Goal: Task Accomplishment & Management: Use online tool/utility

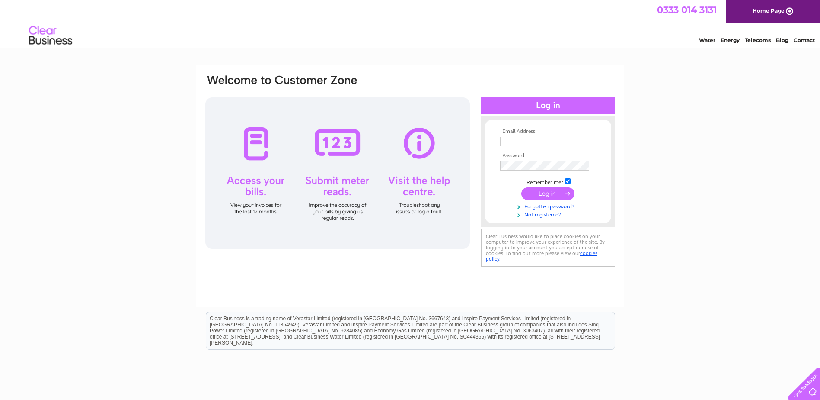
click at [544, 136] on td at bounding box center [548, 141] width 100 height 14
click at [544, 141] on input "text" at bounding box center [545, 142] width 90 height 10
type input "enquiries@yourvoice.org.uk"
click at [522, 188] on input "submit" at bounding box center [548, 194] width 53 height 12
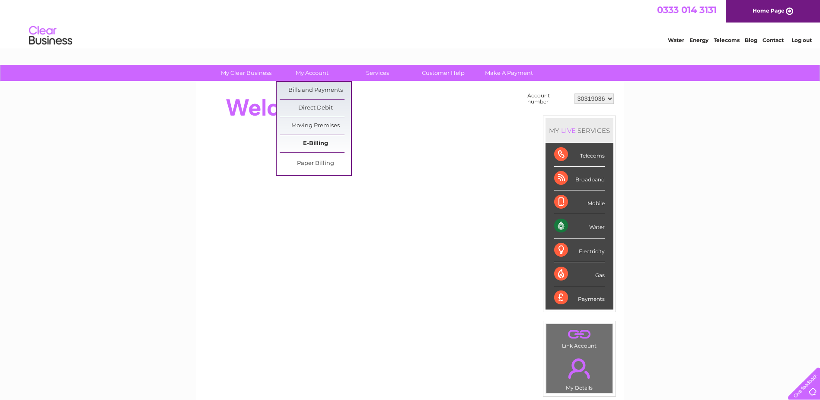
click at [314, 146] on link "E-Billing" at bounding box center [315, 143] width 71 height 17
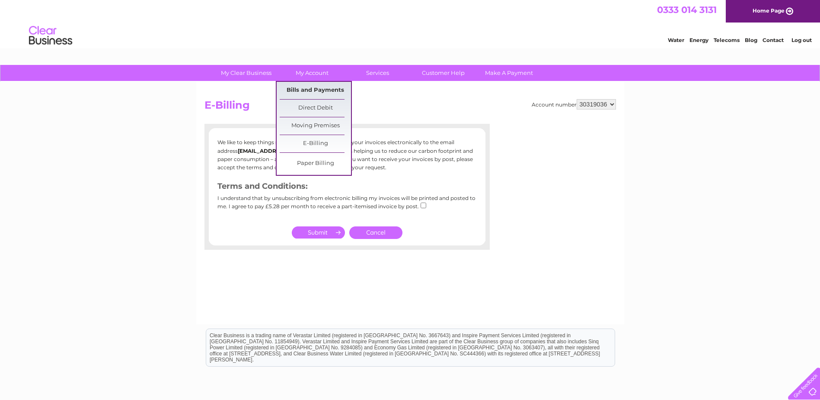
click at [319, 89] on link "Bills and Payments" at bounding box center [315, 90] width 71 height 17
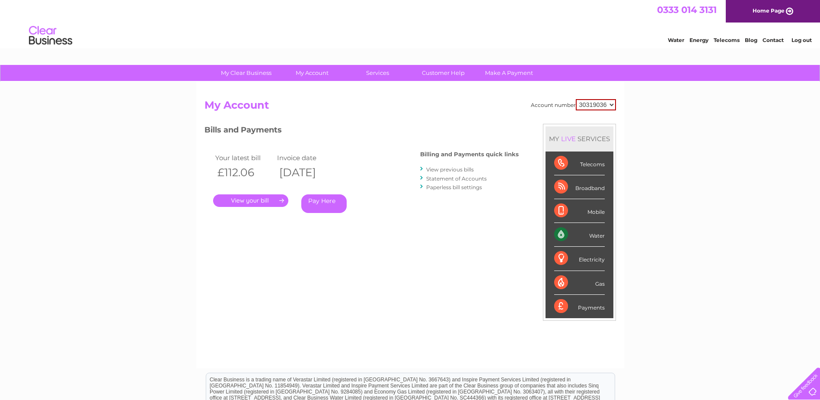
click at [260, 202] on link "." at bounding box center [250, 200] width 75 height 13
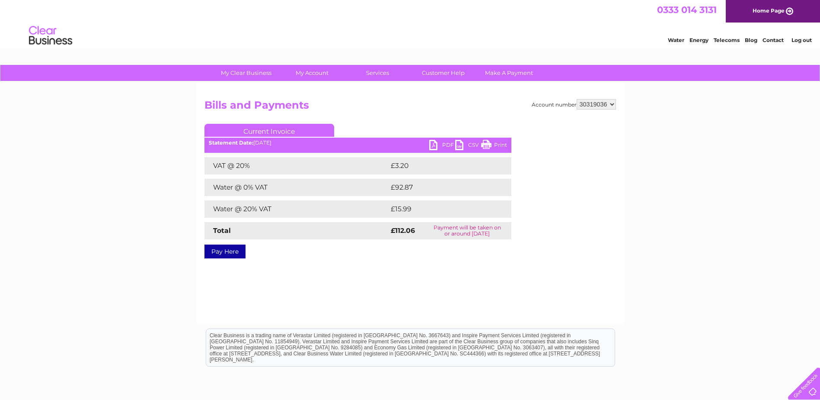
click at [433, 145] on link "PDF" at bounding box center [442, 146] width 26 height 13
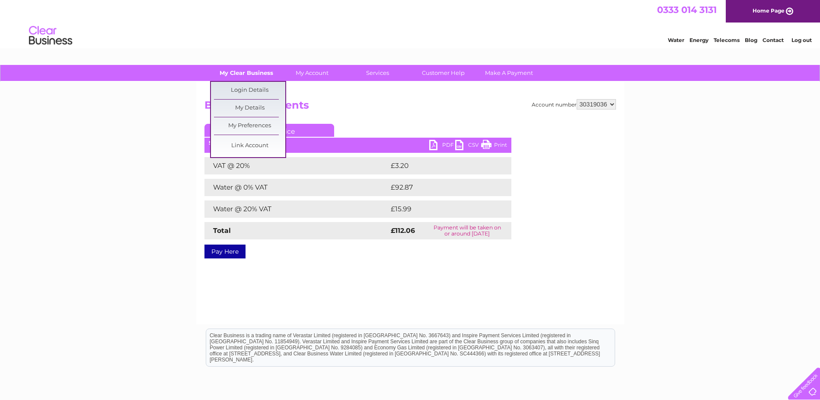
click at [234, 74] on link "My Clear Business" at bounding box center [246, 73] width 71 height 16
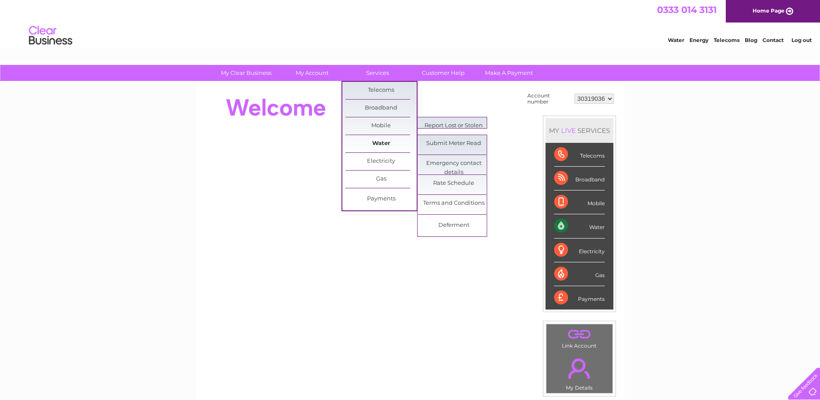
click at [384, 144] on link "Water" at bounding box center [381, 143] width 71 height 17
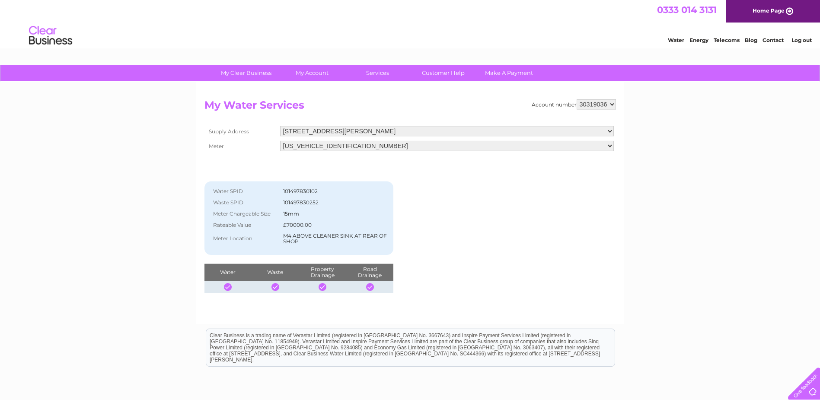
click at [468, 187] on div "Account number 30319036 My Water Services Supply Address [STREET_ADDRESS][PERSO…" at bounding box center [411, 196] width 412 height 194
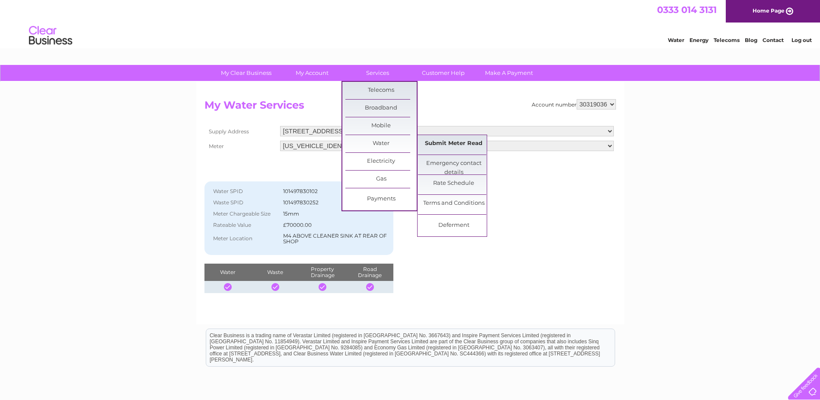
click at [432, 143] on link "Submit Meter Read" at bounding box center [453, 143] width 71 height 17
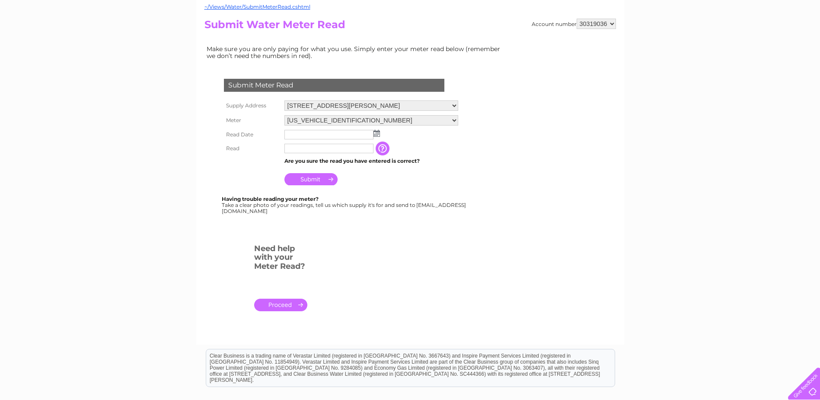
scroll to position [43, 0]
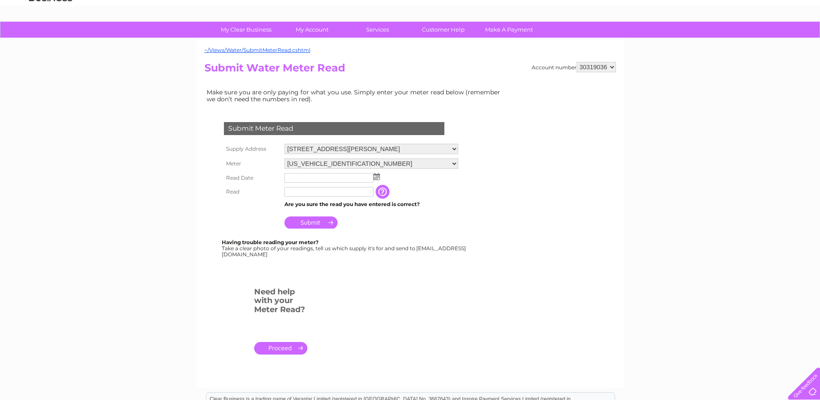
click at [378, 173] on img at bounding box center [377, 176] width 6 height 7
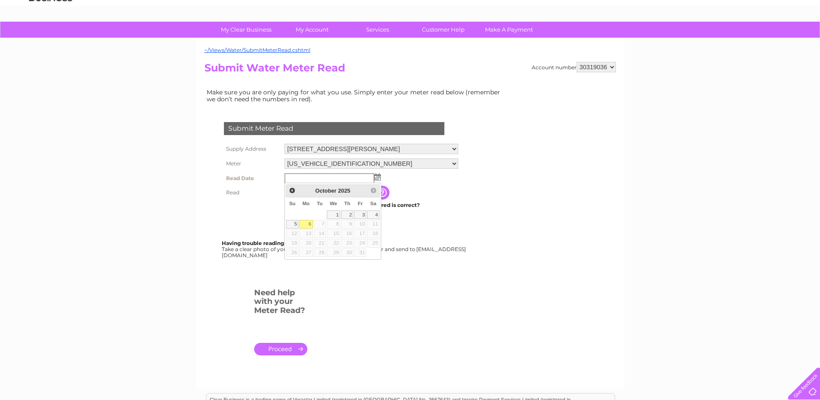
click at [304, 224] on link "6" at bounding box center [305, 224] width 13 height 9
type input "2025/10/06"
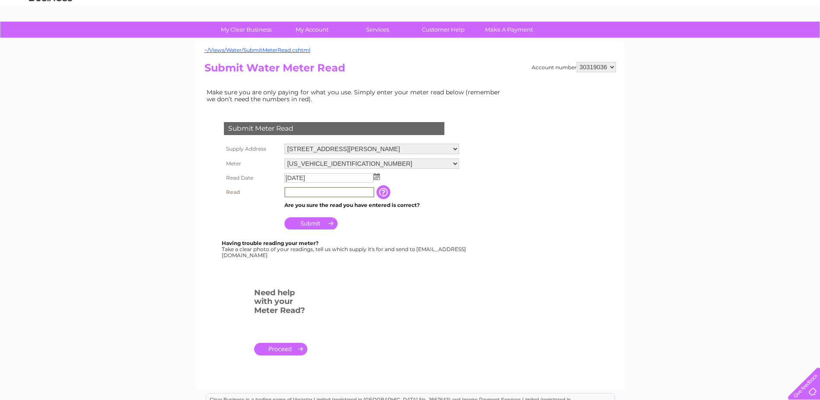
click at [324, 195] on input "text" at bounding box center [330, 192] width 90 height 10
type input "00154"
click at [325, 227] on input "Submit" at bounding box center [311, 223] width 53 height 12
